Goal: Navigation & Orientation: Find specific page/section

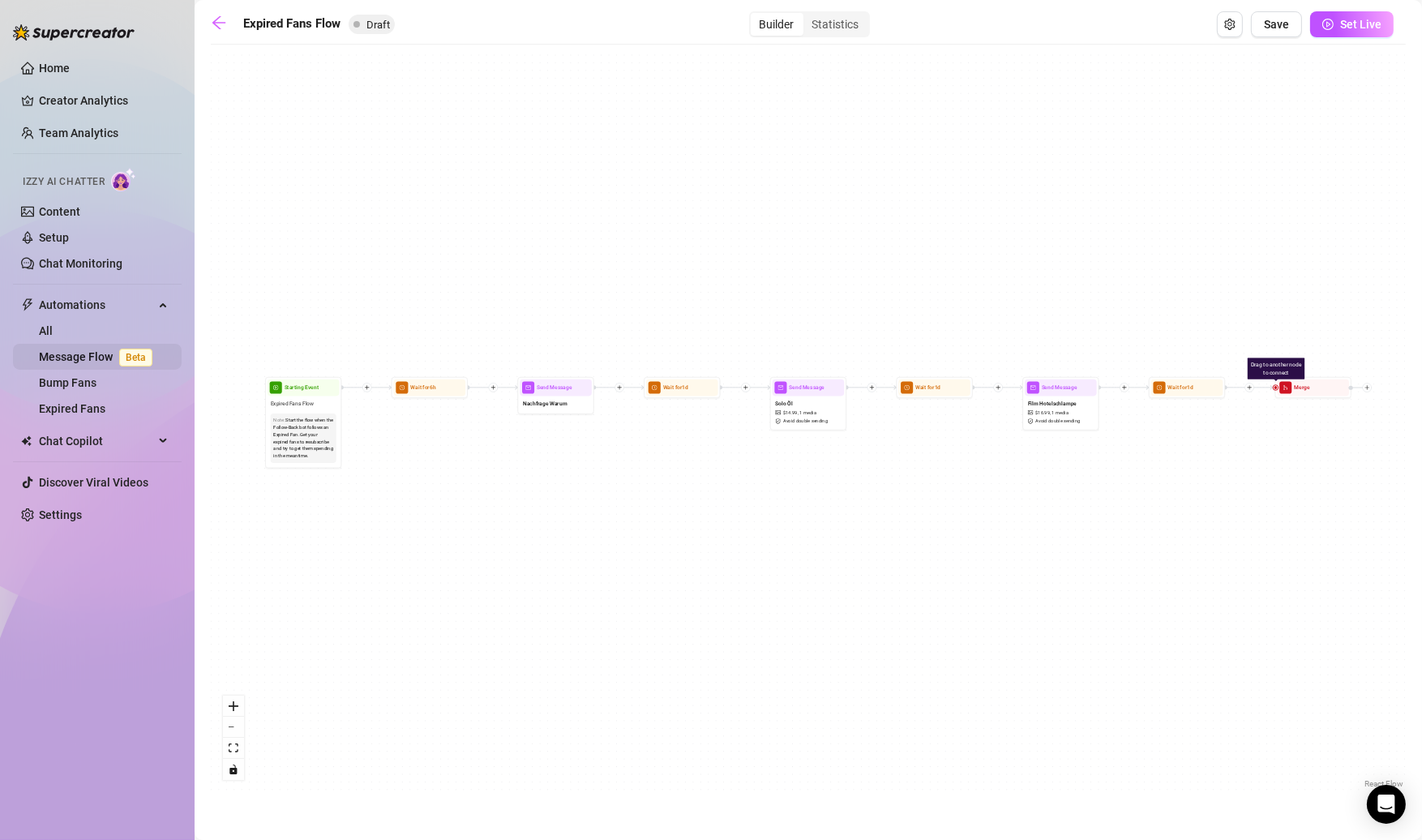
click at [84, 360] on link "Message Flow Beta" at bounding box center [99, 356] width 120 height 13
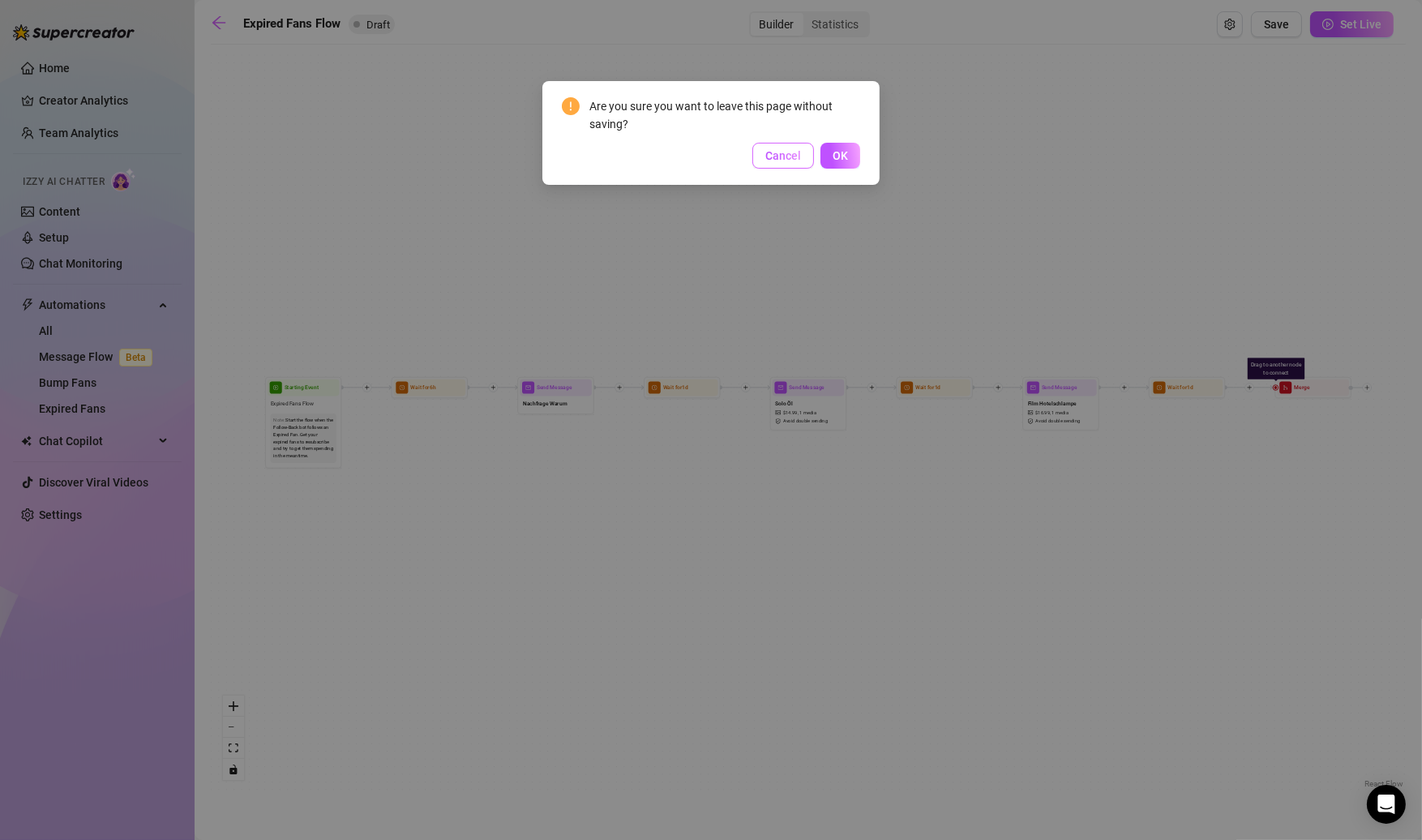
click at [788, 162] on span "Cancel" at bounding box center [783, 155] width 36 height 13
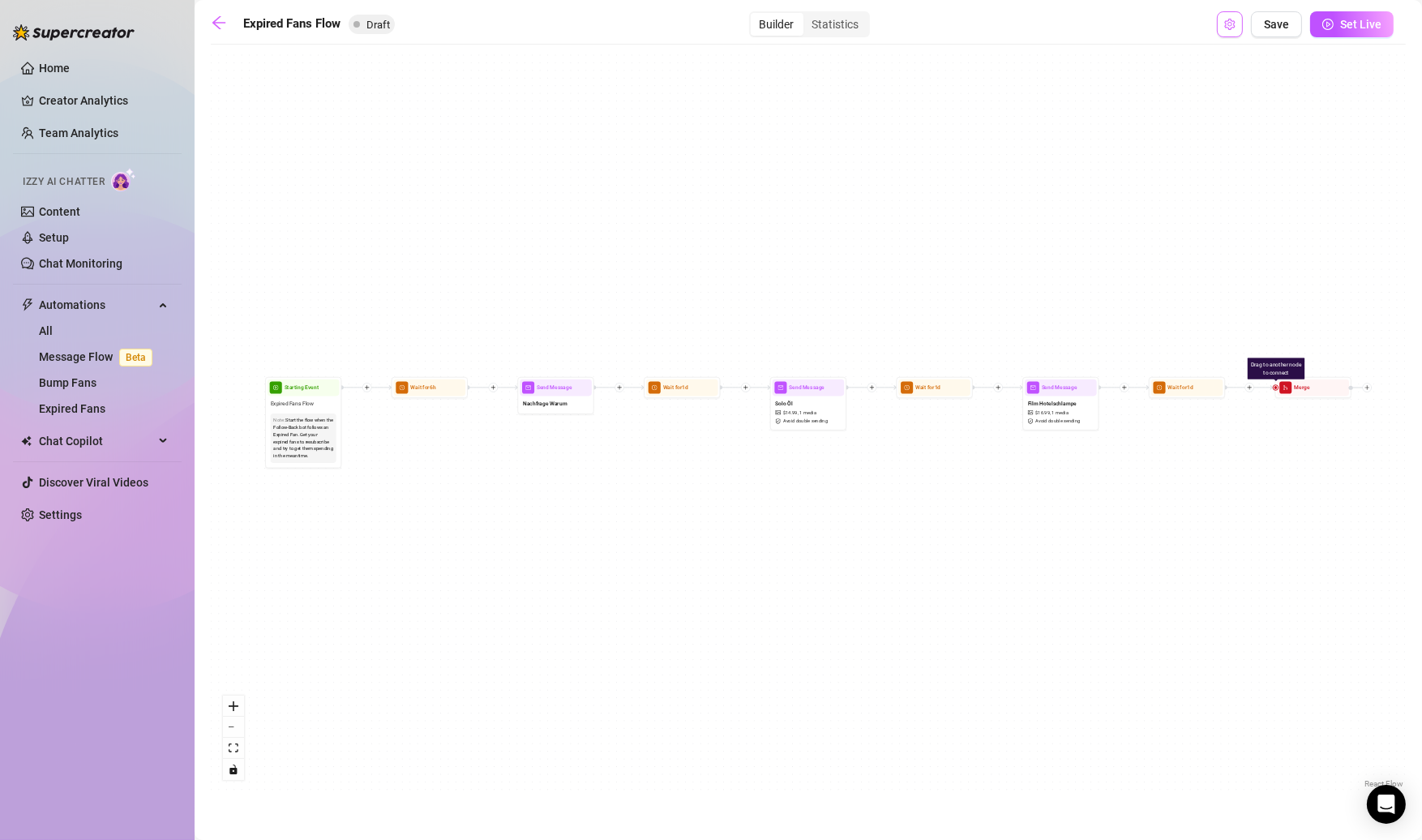
click at [1228, 30] on span "Open Exit Rules" at bounding box center [1230, 24] width 11 height 13
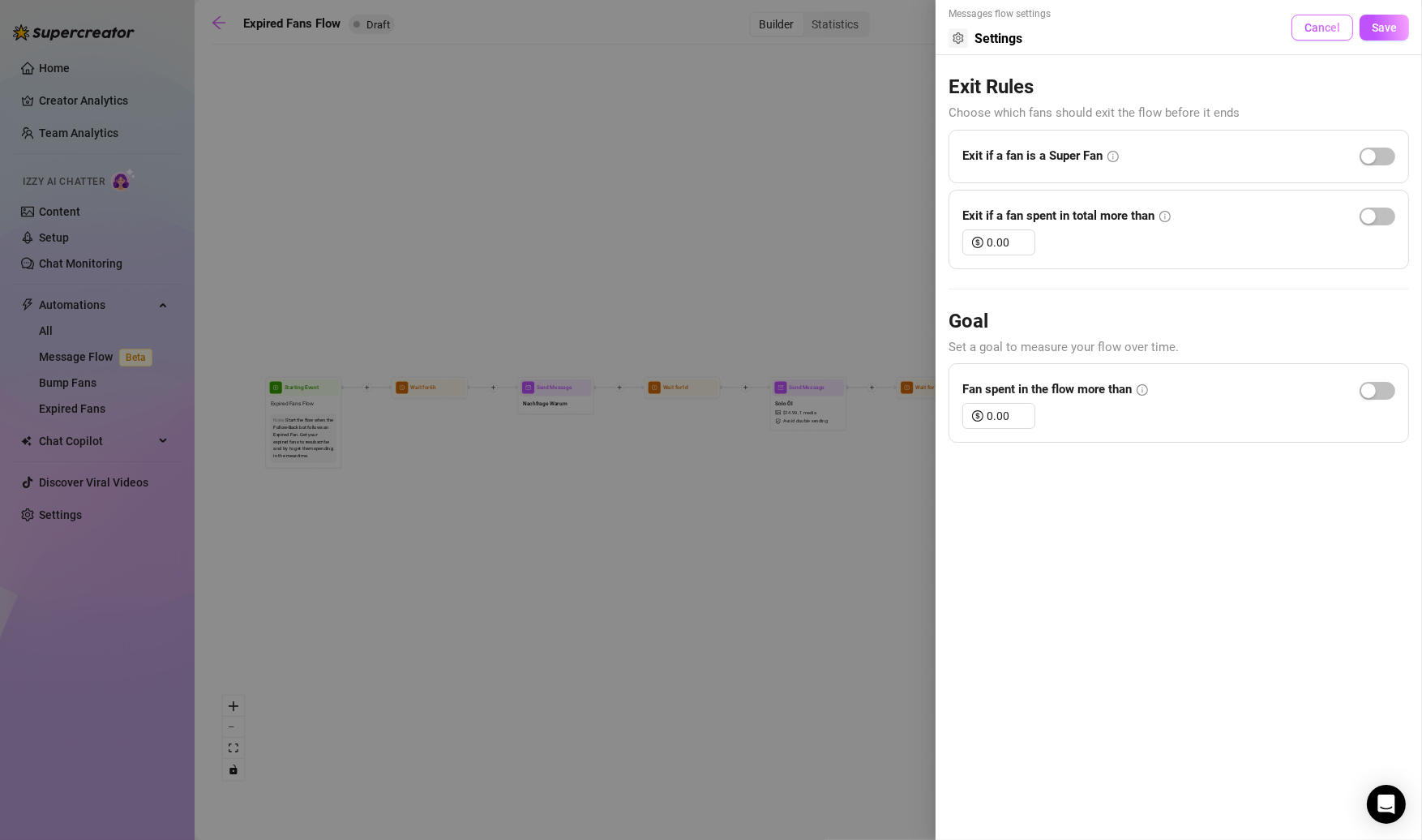
click at [1296, 30] on button "Cancel" at bounding box center [1322, 28] width 62 height 26
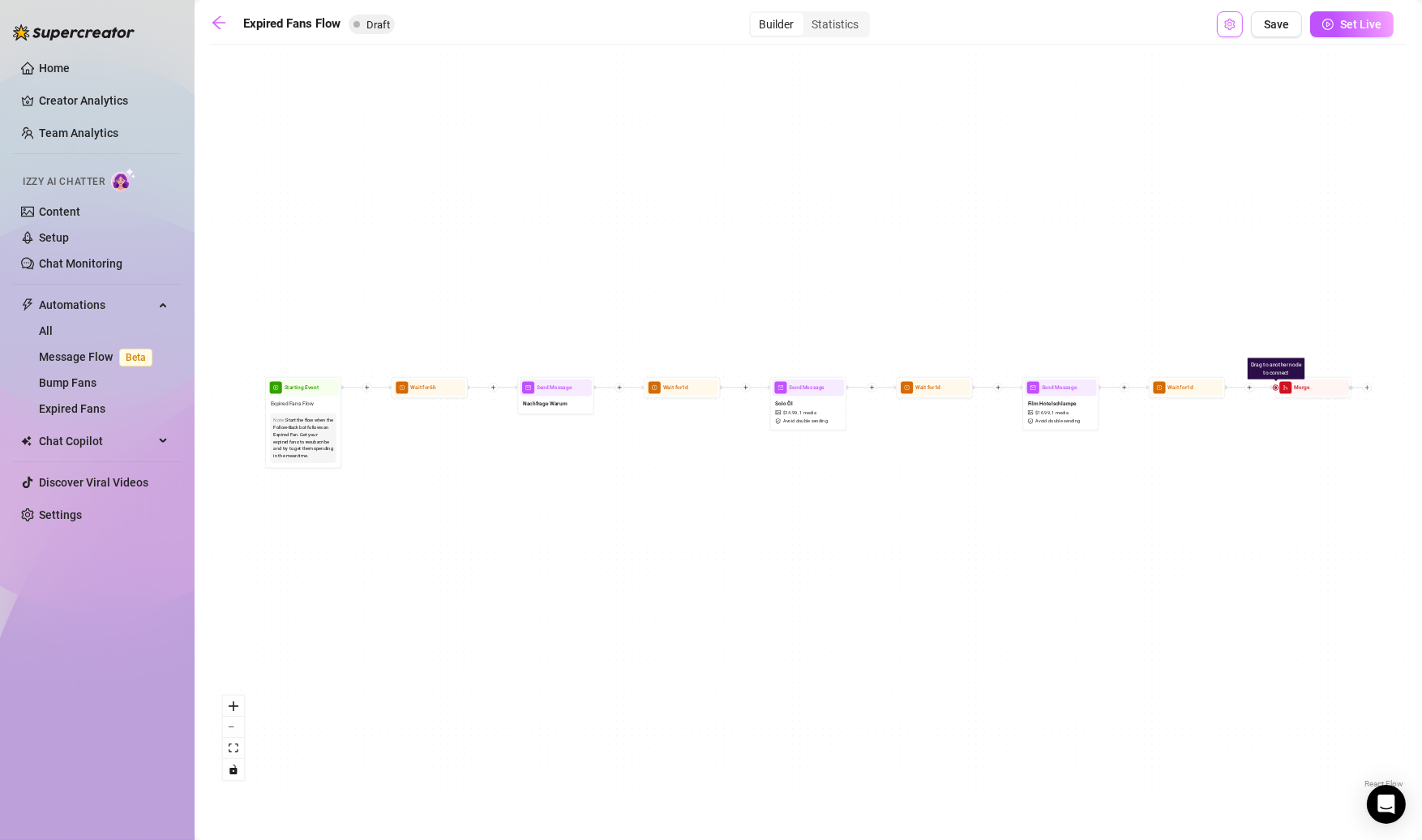
click at [1231, 30] on span "Open Exit Rules" at bounding box center [1230, 24] width 11 height 13
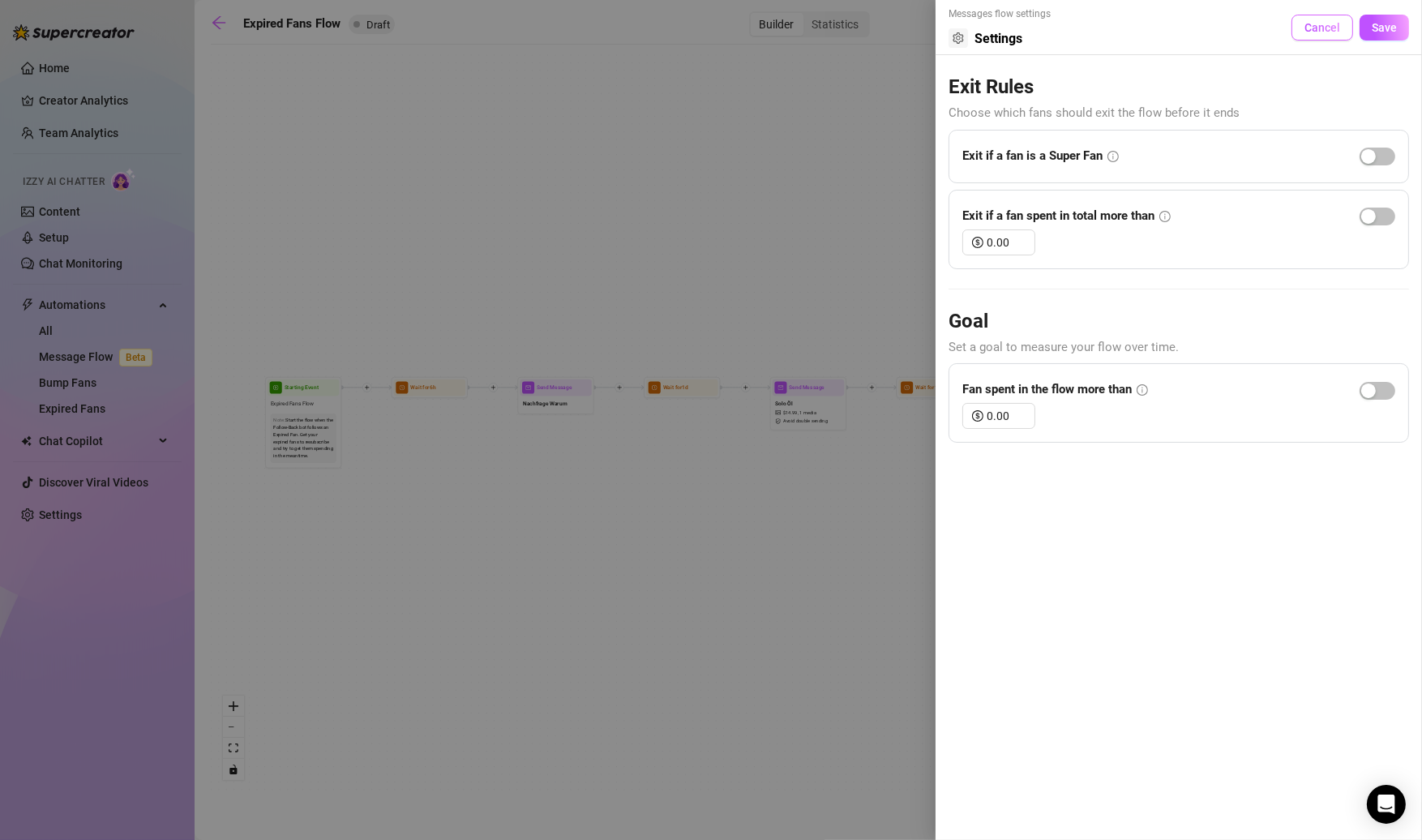
click at [1298, 30] on button "Cancel" at bounding box center [1322, 28] width 62 height 26
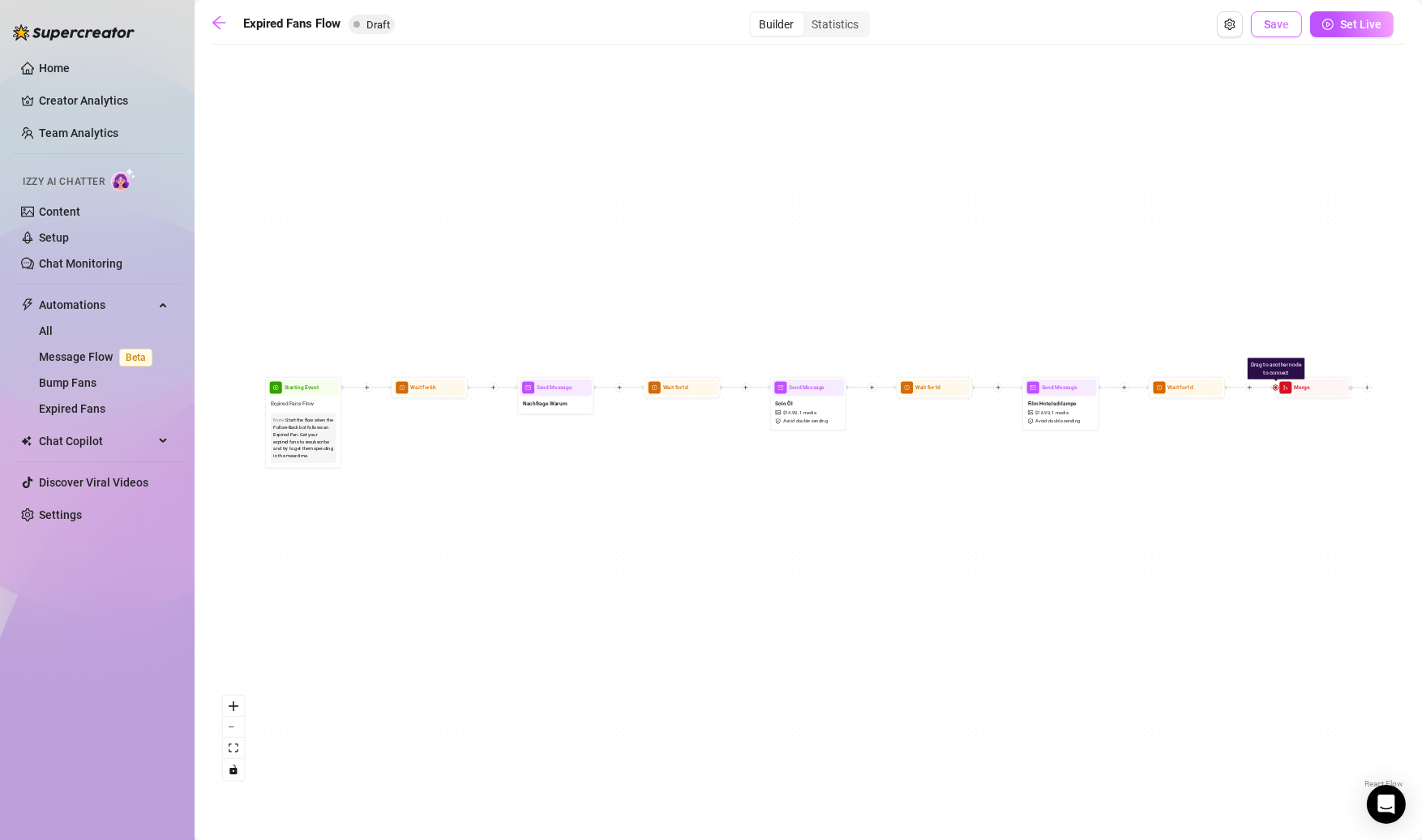
click at [1269, 32] on button "Save" at bounding box center [1276, 24] width 51 height 26
click at [228, 26] on link at bounding box center [223, 24] width 24 height 19
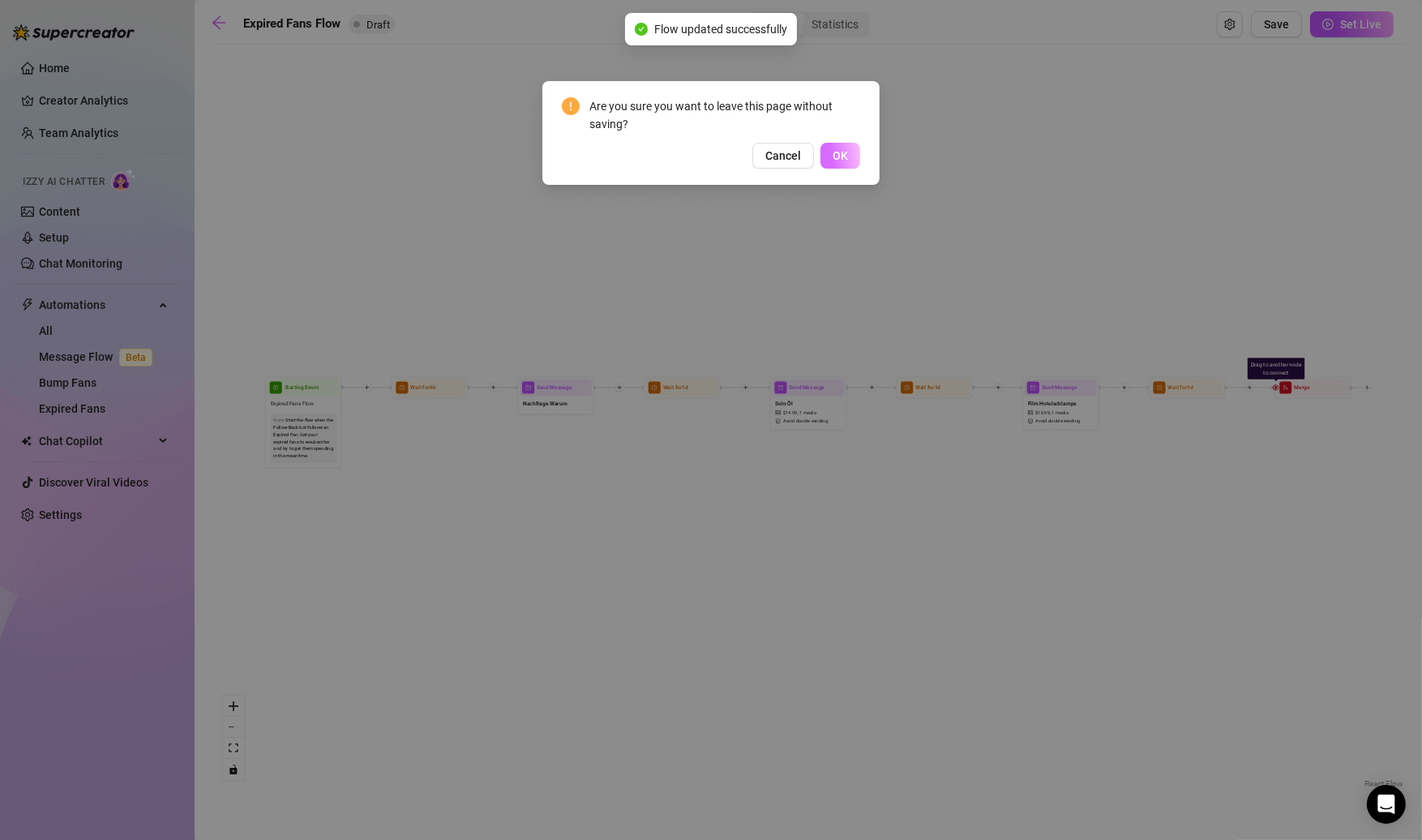
click at [859, 162] on button "OK" at bounding box center [839, 155] width 39 height 26
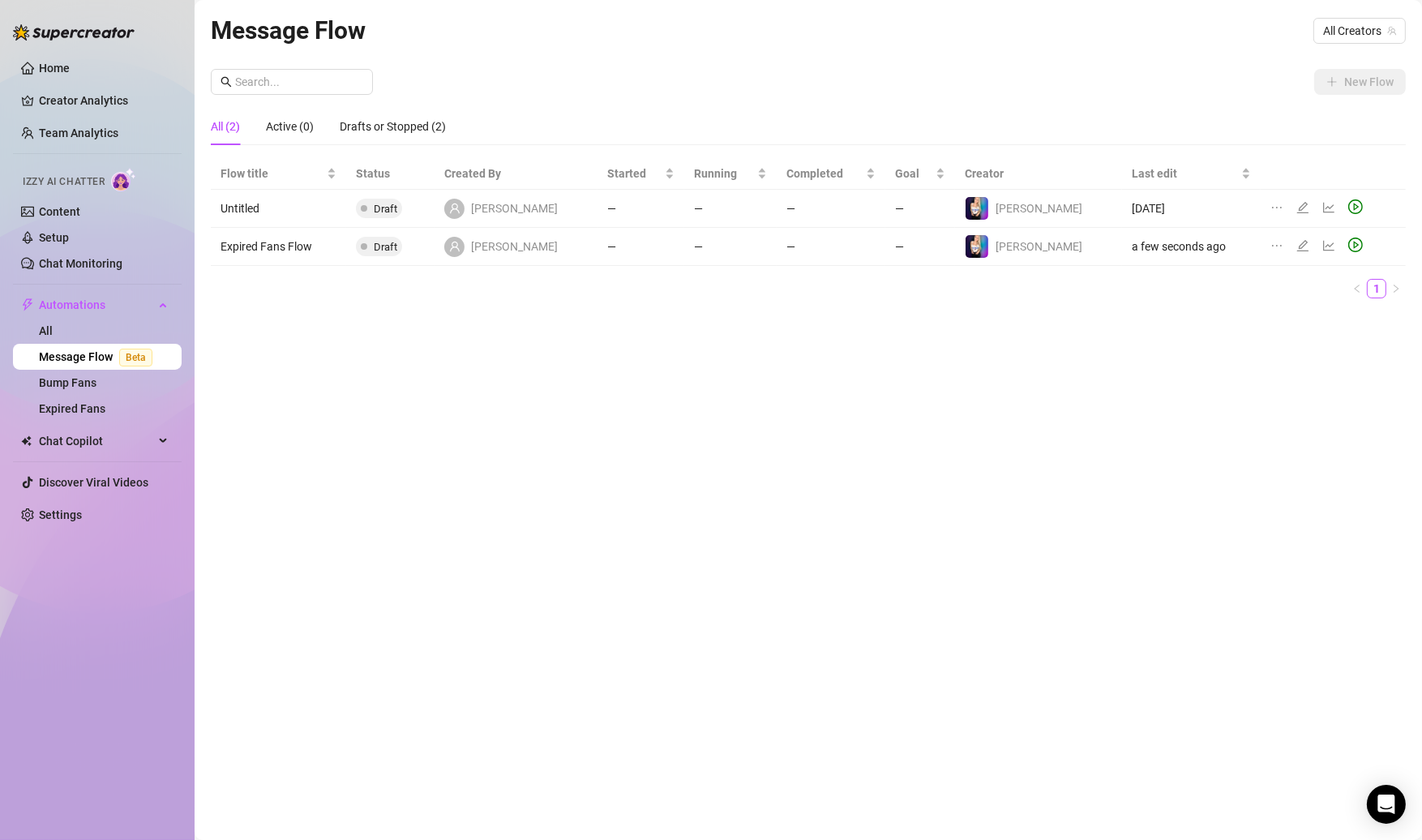
click at [1272, 207] on icon "ellipsis" at bounding box center [1276, 208] width 10 height 2
click at [820, 45] on div "Message Flow All Creators" at bounding box center [808, 31] width 1195 height 38
click at [106, 402] on link "Expired Fans" at bounding box center [72, 408] width 66 height 13
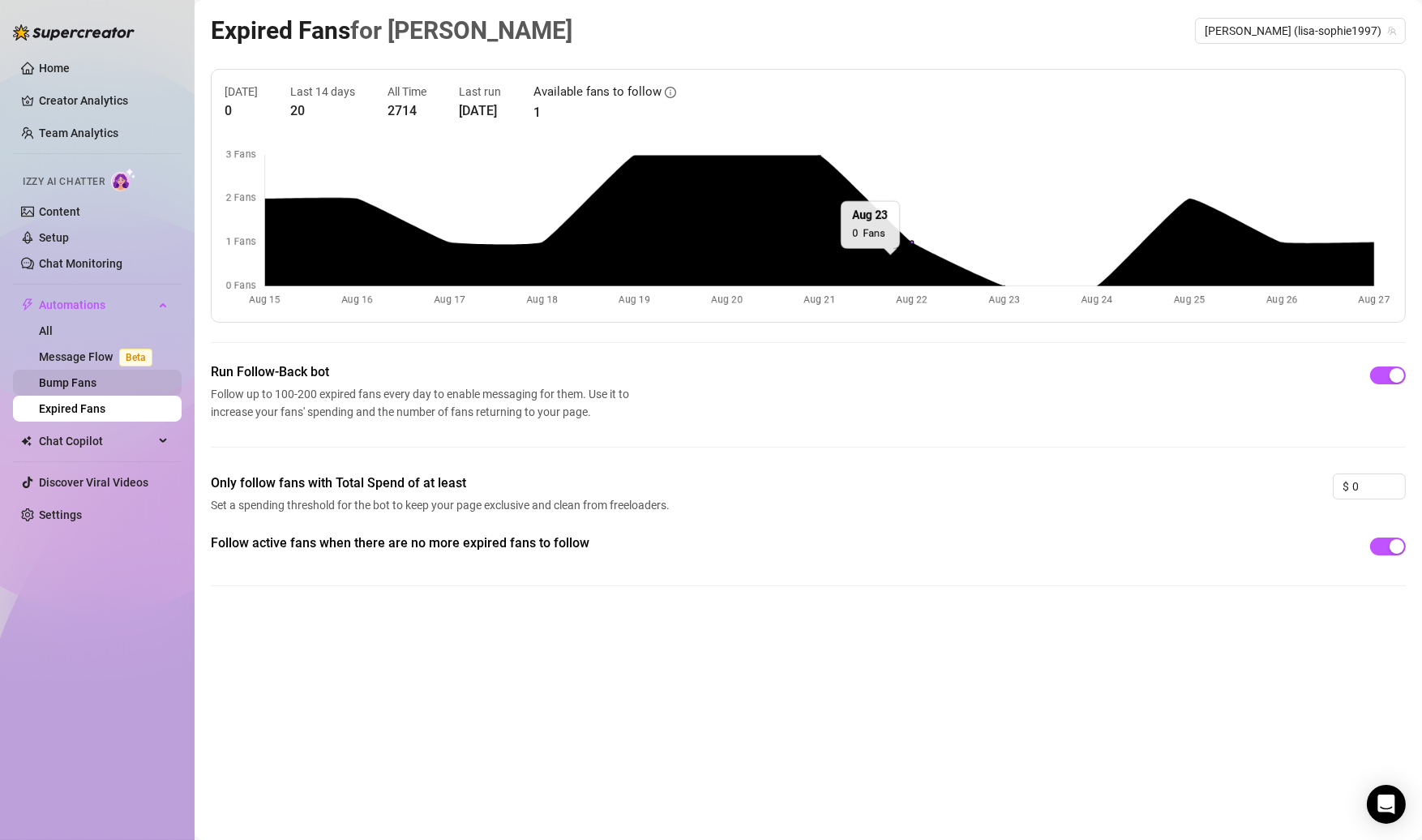
click at [96, 381] on link "Bump Fans" at bounding box center [68, 382] width 58 height 13
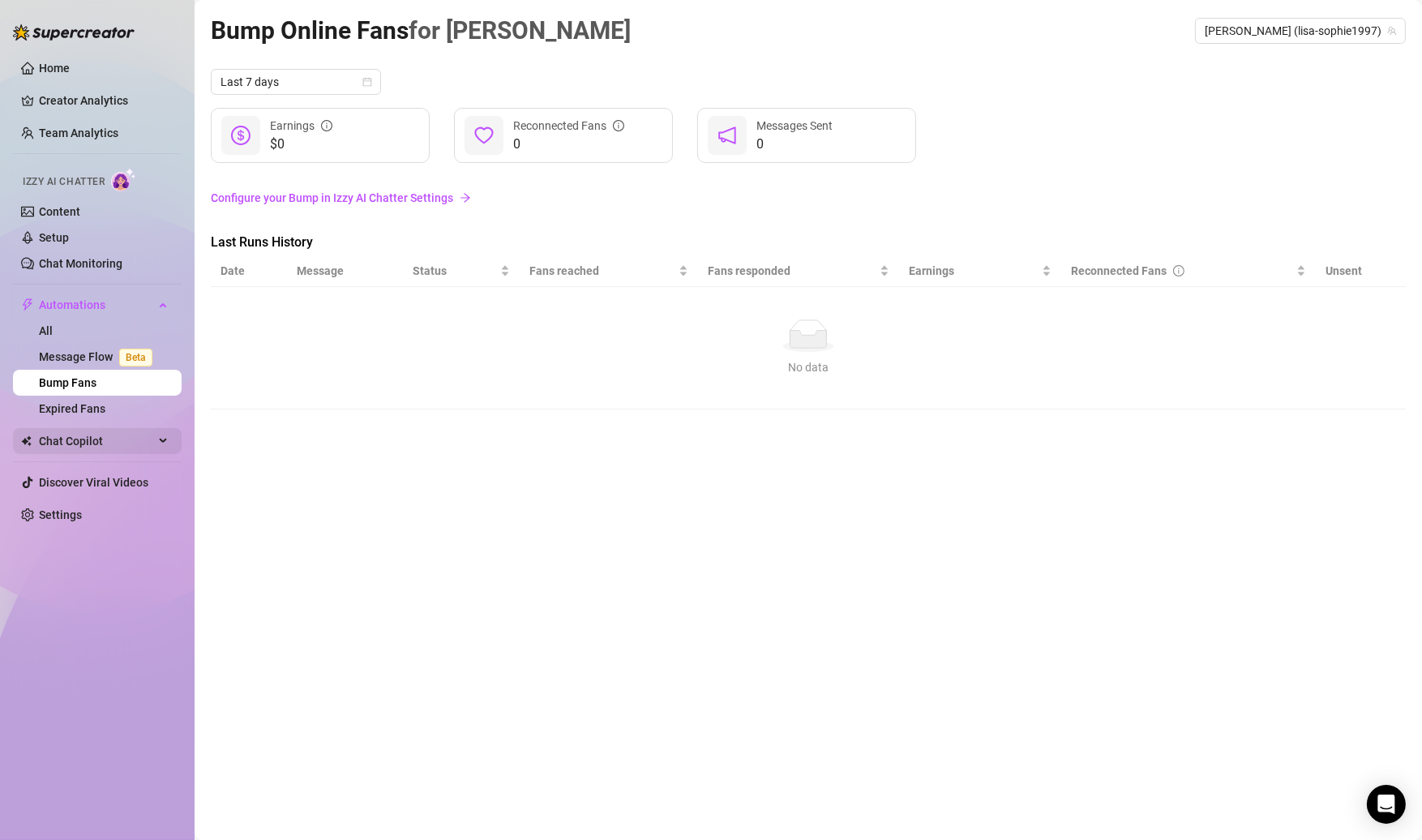
click at [110, 443] on span "Chat Copilot" at bounding box center [97, 441] width 115 height 26
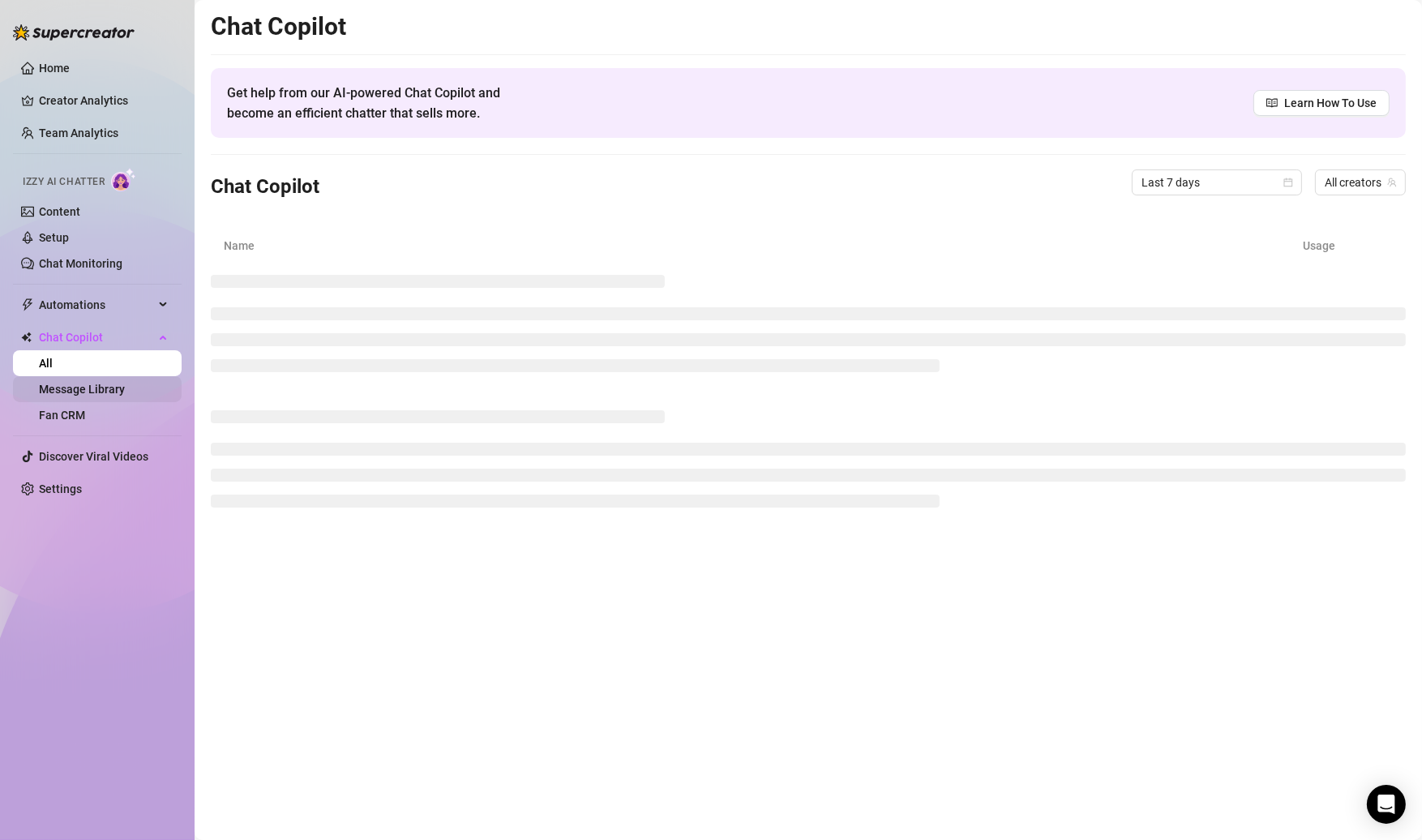
click at [114, 392] on link "Message Library" at bounding box center [82, 389] width 86 height 13
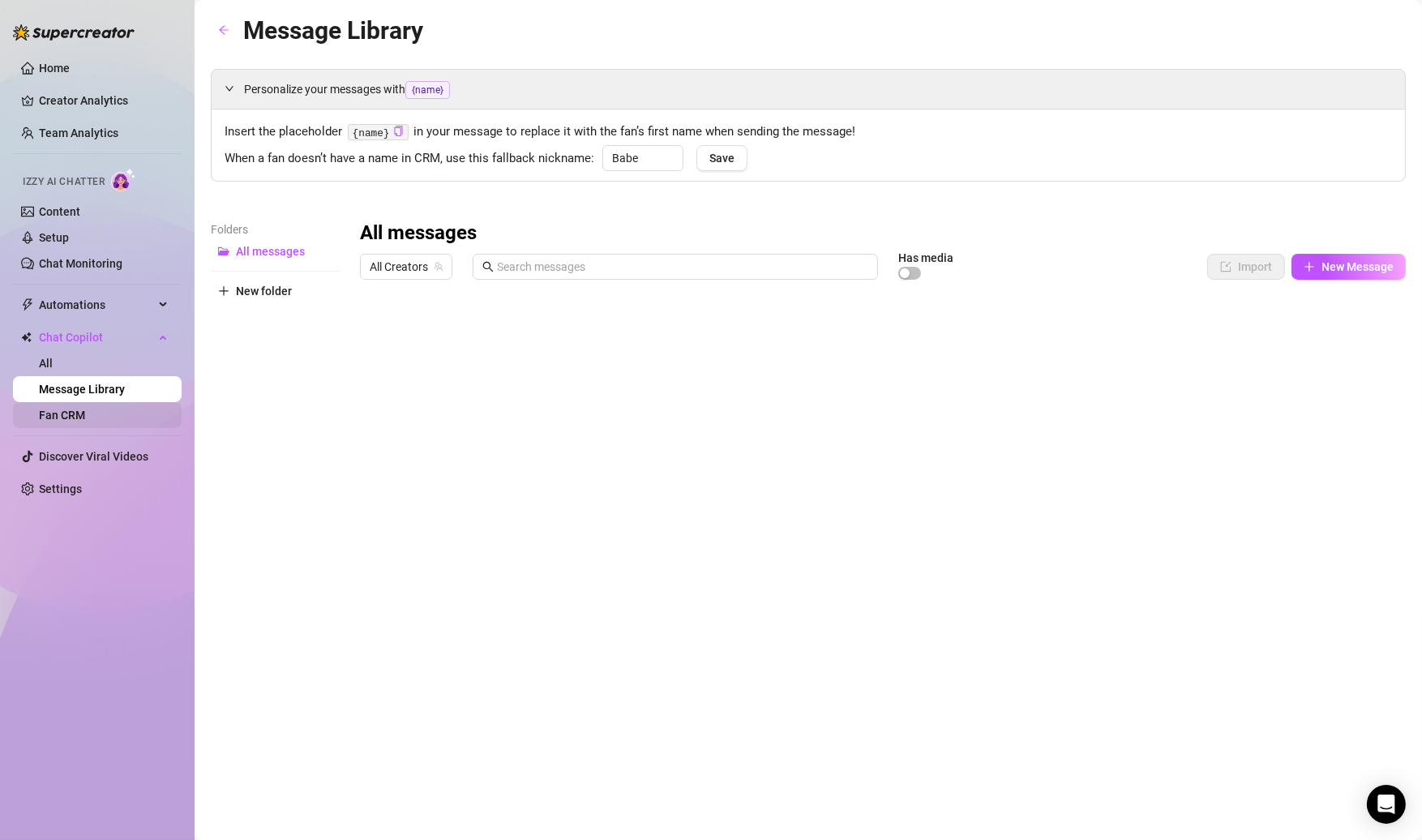
click at [85, 414] on link "Fan CRM" at bounding box center [62, 415] width 46 height 13
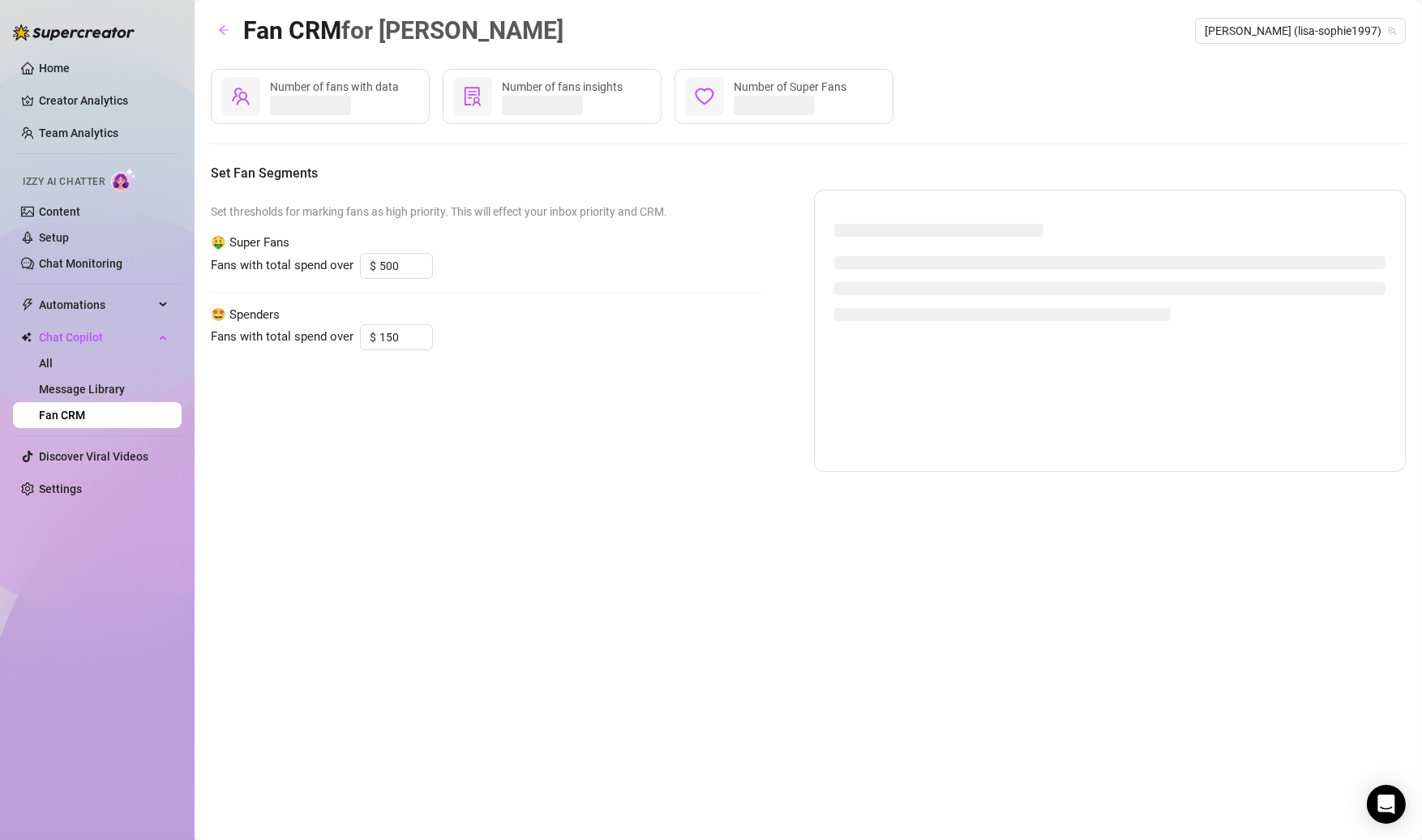
click at [85, 414] on link "Fan CRM" at bounding box center [62, 415] width 46 height 13
click at [70, 74] on link "Home" at bounding box center [54, 68] width 31 height 13
